Goal: Transaction & Acquisition: Purchase product/service

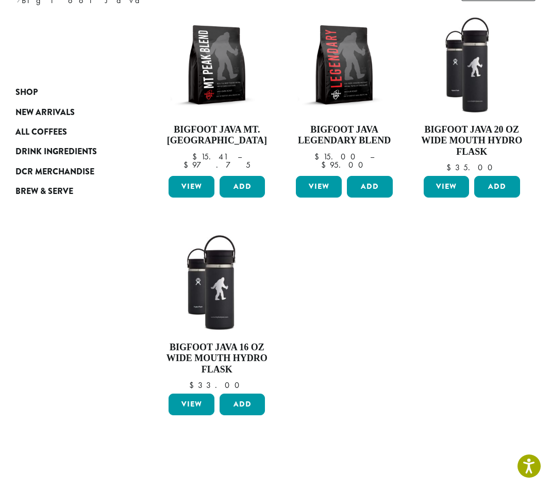
scroll to position [52, 0]
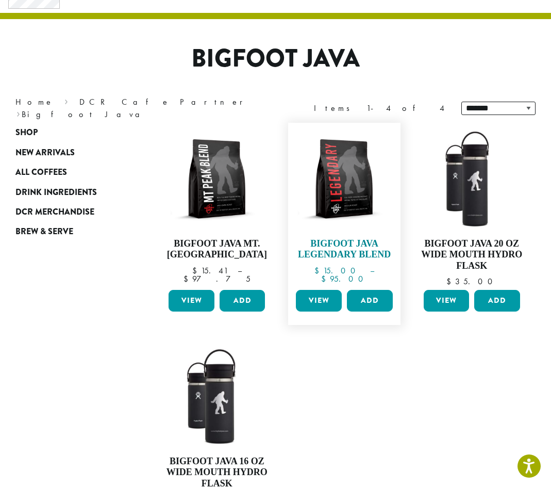
click at [328, 182] on img at bounding box center [344, 179] width 102 height 102
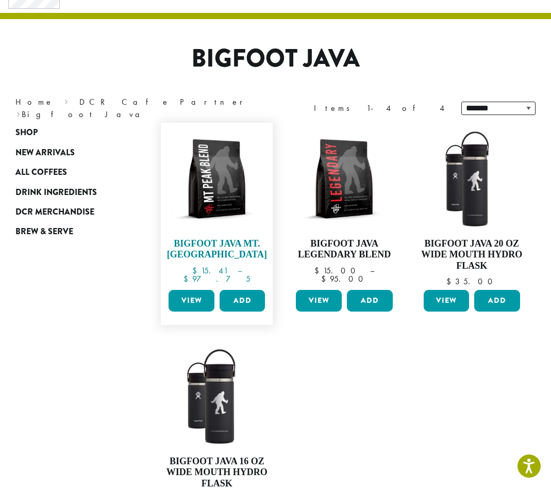
click at [240, 207] on img at bounding box center [217, 179] width 102 height 102
